Goal: Transaction & Acquisition: Book appointment/travel/reservation

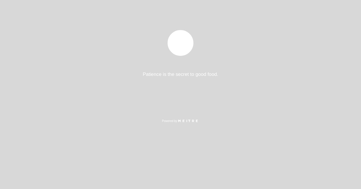
select select "es"
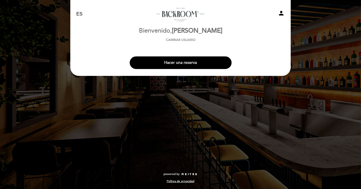
click at [198, 64] on button "Hacer una reserva" at bounding box center [181, 63] width 102 height 13
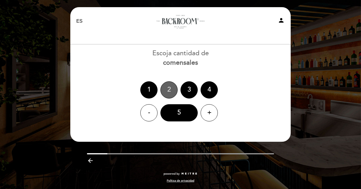
click at [163, 91] on div "2" at bounding box center [168, 89] width 17 height 17
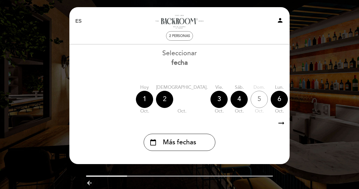
click at [166, 100] on div "2" at bounding box center [164, 99] width 17 height 17
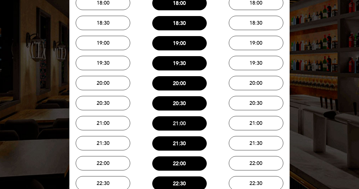
scroll to position [115, 0]
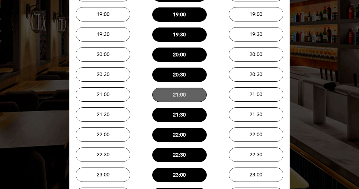
click at [190, 97] on button "21:00" at bounding box center [179, 95] width 54 height 14
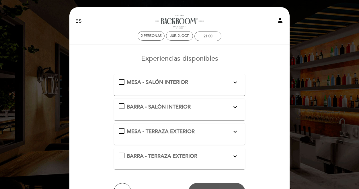
click at [236, 106] on icon "expand_more" at bounding box center [235, 107] width 7 height 7
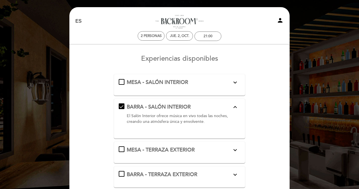
click at [236, 83] on icon "expand_more" at bounding box center [235, 82] width 7 height 7
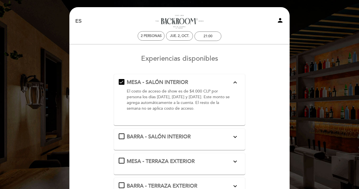
click at [237, 135] on icon "expand_more" at bounding box center [235, 137] width 7 height 7
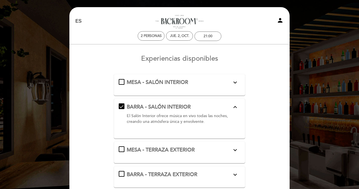
click at [233, 80] on icon "expand_more" at bounding box center [235, 82] width 7 height 7
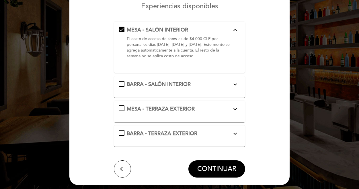
scroll to position [86, 0]
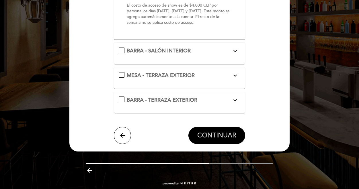
click at [219, 136] on span "CONTINUAR" at bounding box center [216, 136] width 39 height 8
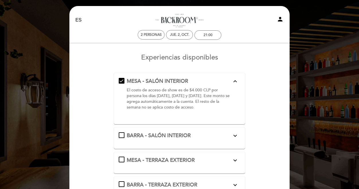
scroll to position [0, 0]
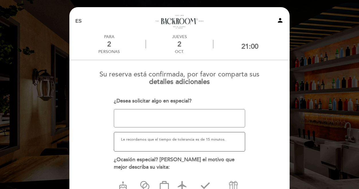
click at [186, 117] on textarea at bounding box center [180, 118] width 132 height 18
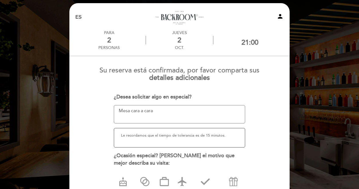
scroll to position [57, 0]
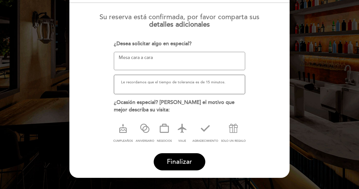
drag, startPoint x: 161, startPoint y: 59, endPoint x: 54, endPoint y: 43, distance: 108.5
click at [54, 43] on div "EN ES PT Backroom Bar - [GEOGRAPHIC_DATA] person PARA 2 personas [DATE] 21:00" at bounding box center [179, 75] width 359 height 264
type textarea "Mesa cara a cara"
